Goal: Task Accomplishment & Management: Use online tool/utility

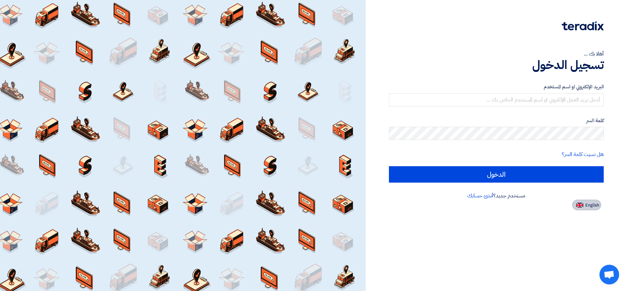
click at [587, 207] on span "English" at bounding box center [592, 205] width 14 height 5
type input "Sign in"
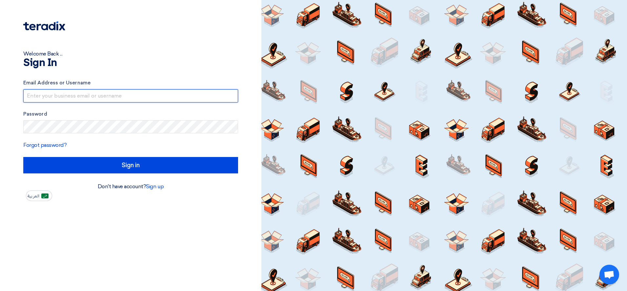
click at [144, 93] on input "text" at bounding box center [130, 95] width 215 height 13
type input "[EMAIL_ADDRESS][DOMAIN_NAME]"
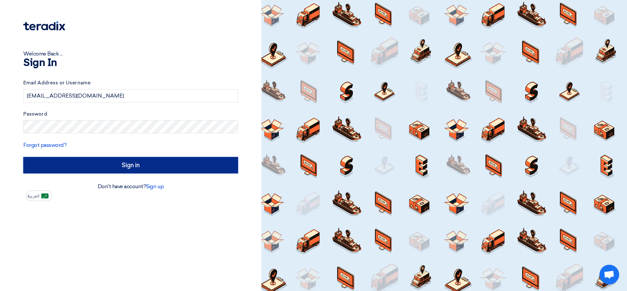
click at [129, 162] on input "Sign in" at bounding box center [130, 165] width 215 height 16
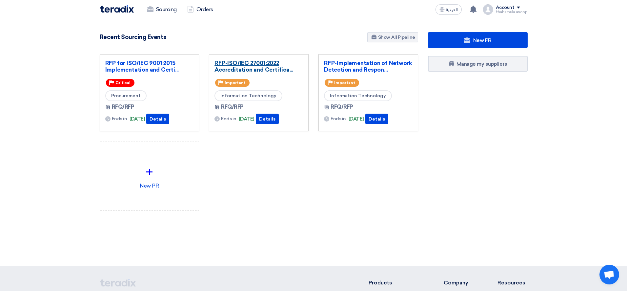
click at [262, 70] on link "RFP-ISO/IEC 27001:2022 Accreditation and Certifica..." at bounding box center [258, 66] width 89 height 13
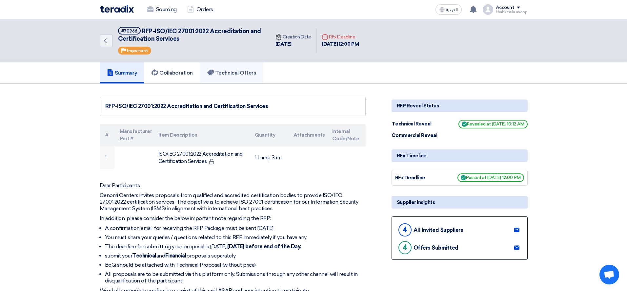
click at [236, 68] on link "Technical Offers" at bounding box center [231, 72] width 63 height 21
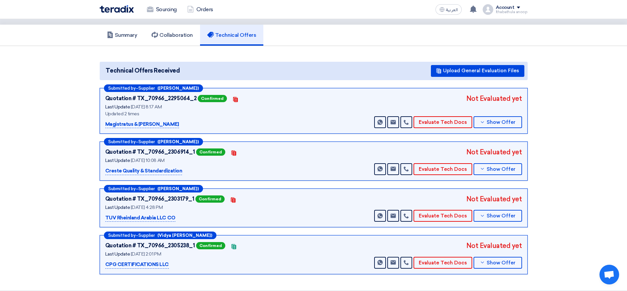
scroll to position [38, 0]
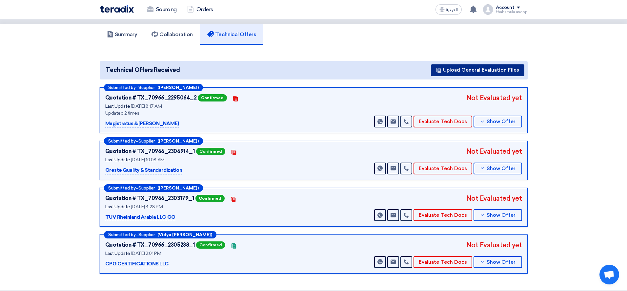
click at [477, 71] on button "Upload General Evaluation Files" at bounding box center [477, 70] width 93 height 12
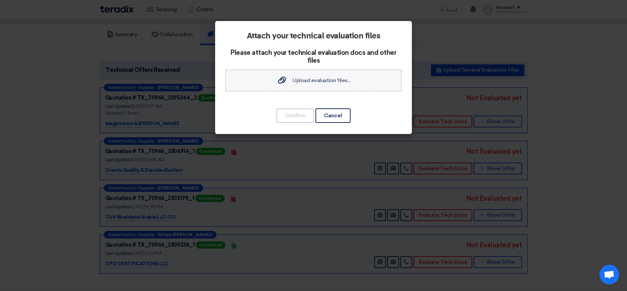
click at [297, 79] on span "Upload evaluation files..." at bounding box center [322, 80] width 58 height 6
click at [0, 0] on input "Upload evaluation files... Upload evaluation files..." at bounding box center [0, 0] width 0 height 0
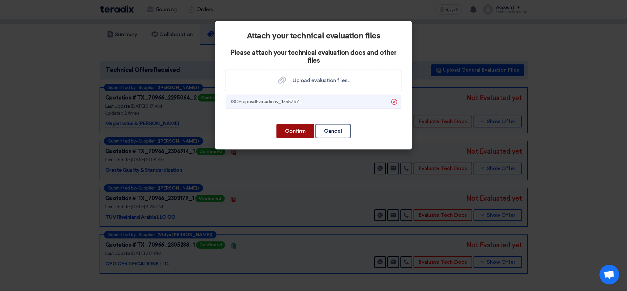
click at [290, 134] on button "Confirm" at bounding box center [295, 131] width 38 height 14
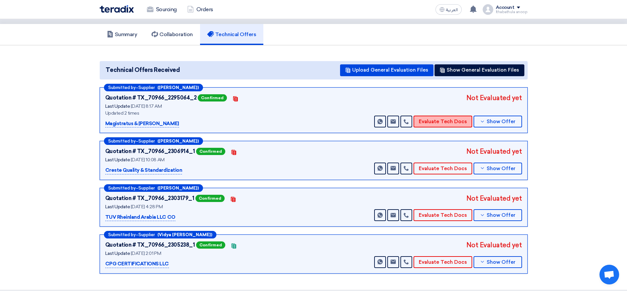
click at [439, 118] on button "Evaluate Tech Docs" at bounding box center [443, 121] width 59 height 12
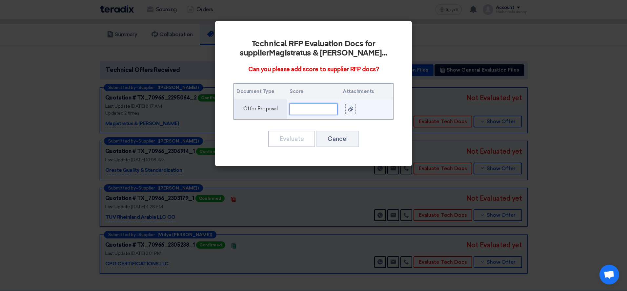
click at [321, 110] on input "text" at bounding box center [314, 109] width 48 height 12
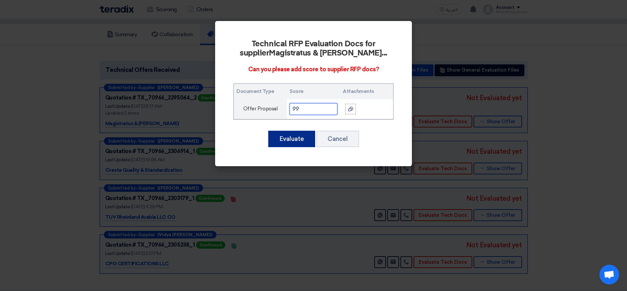
type input "99"
click at [290, 140] on button "Evaluate" at bounding box center [291, 139] width 47 height 16
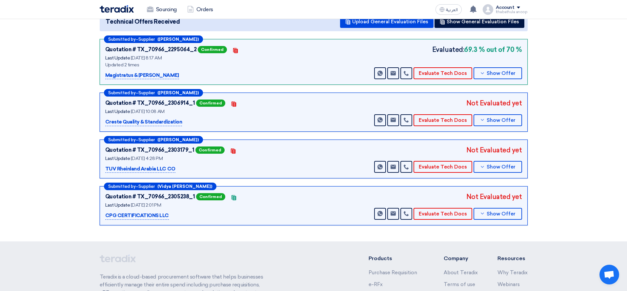
scroll to position [88, 0]
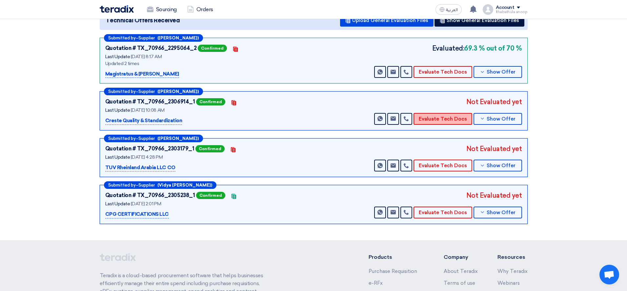
click at [434, 114] on button "Evaluate Tech Docs" at bounding box center [443, 119] width 59 height 12
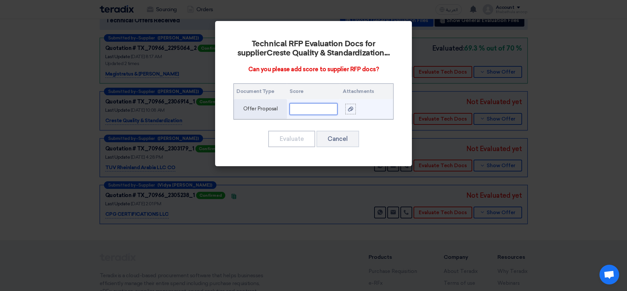
click at [312, 111] on input "text" at bounding box center [314, 109] width 48 height 12
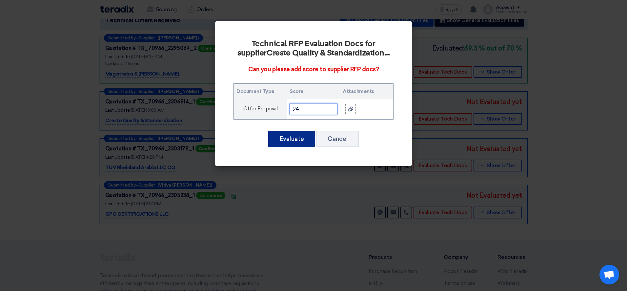
type input "94"
click at [293, 139] on button "Evaluate" at bounding box center [291, 139] width 47 height 16
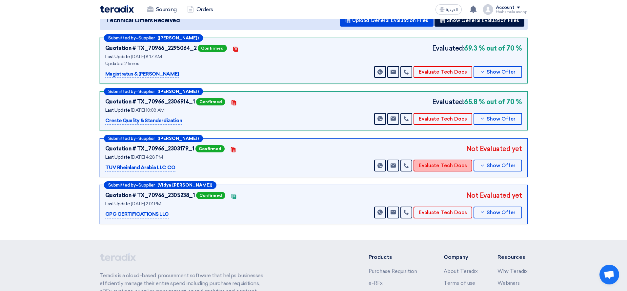
click at [433, 167] on button "Evaluate Tech Docs" at bounding box center [443, 165] width 59 height 12
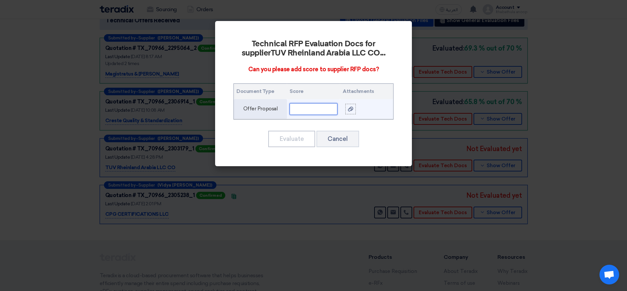
click at [311, 112] on input "text" at bounding box center [314, 109] width 48 height 12
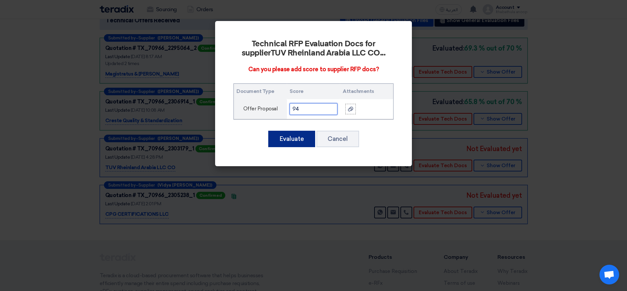
type input "94"
click at [288, 136] on button "Evaluate" at bounding box center [291, 139] width 47 height 16
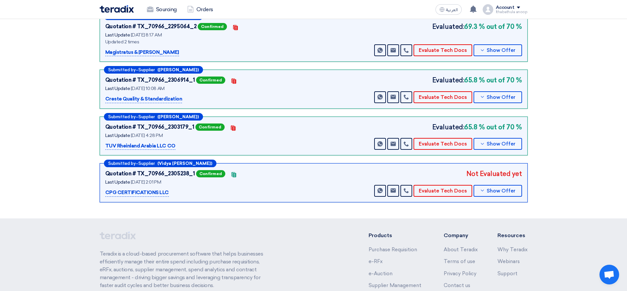
scroll to position [110, 0]
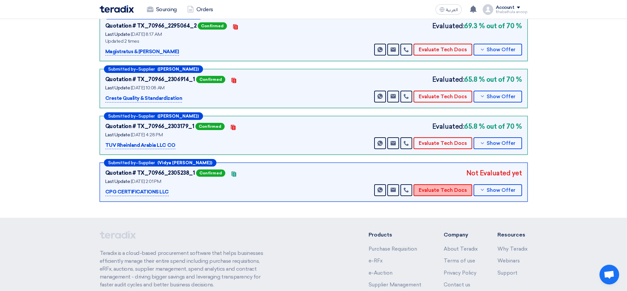
click at [441, 192] on button "Evaluate Tech Docs" at bounding box center [443, 190] width 59 height 12
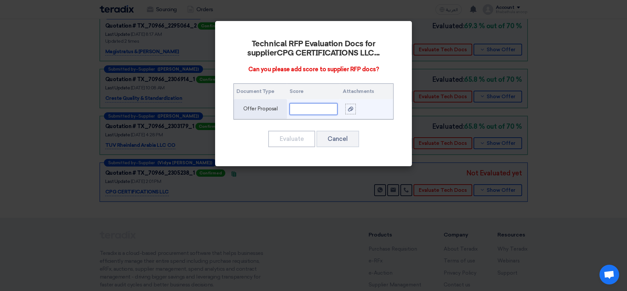
click at [300, 111] on input "text" at bounding box center [314, 109] width 48 height 12
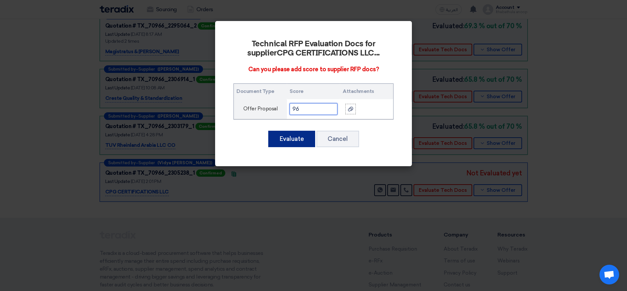
type input "96"
click at [290, 139] on button "Evaluate" at bounding box center [291, 139] width 47 height 16
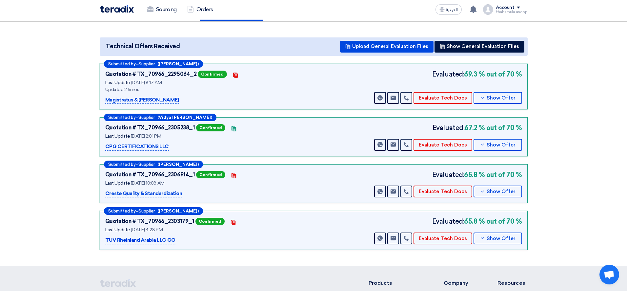
scroll to position [63, 0]
